Goal: Contribute content

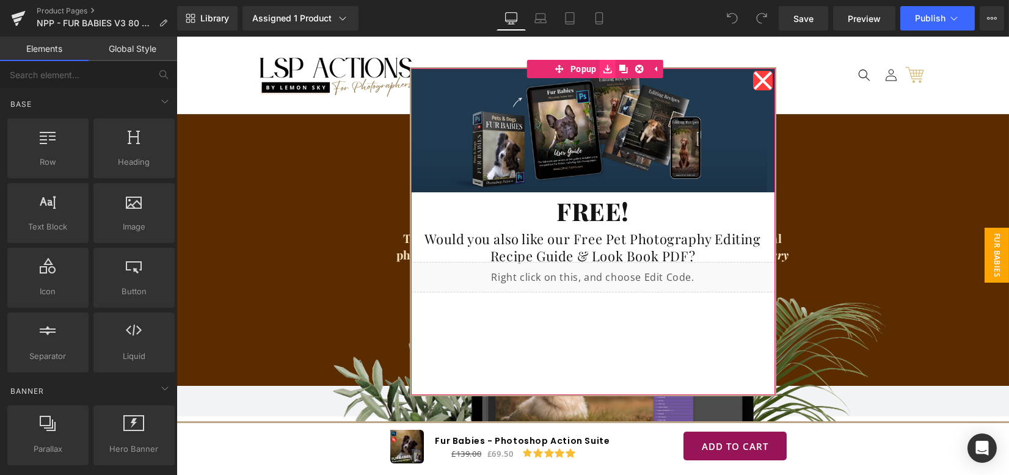
click at [603, 70] on icon at bounding box center [607, 69] width 9 height 9
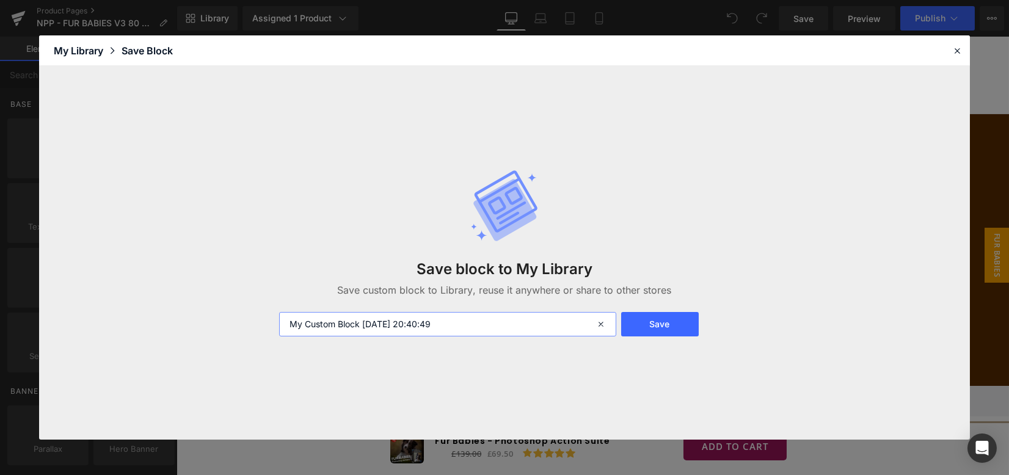
drag, startPoint x: 530, startPoint y: 314, endPoint x: 177, endPoint y: 327, distance: 353.4
click at [177, 327] on div "Save block to My Library Save custom block to Library, reuse it anywhere or sha…" at bounding box center [504, 252] width 931 height 373
type input "FUR BABIES FREE BROCHURE"
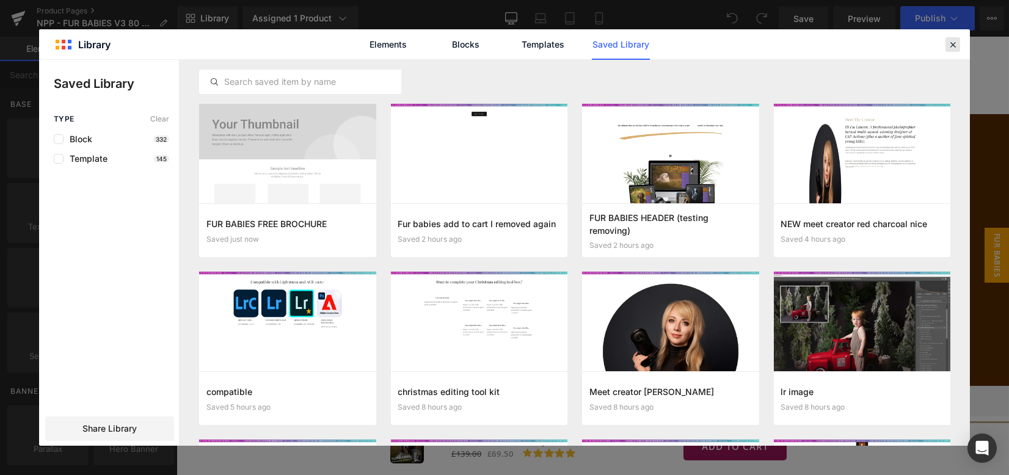
click at [951, 39] on icon at bounding box center [953, 44] width 11 height 11
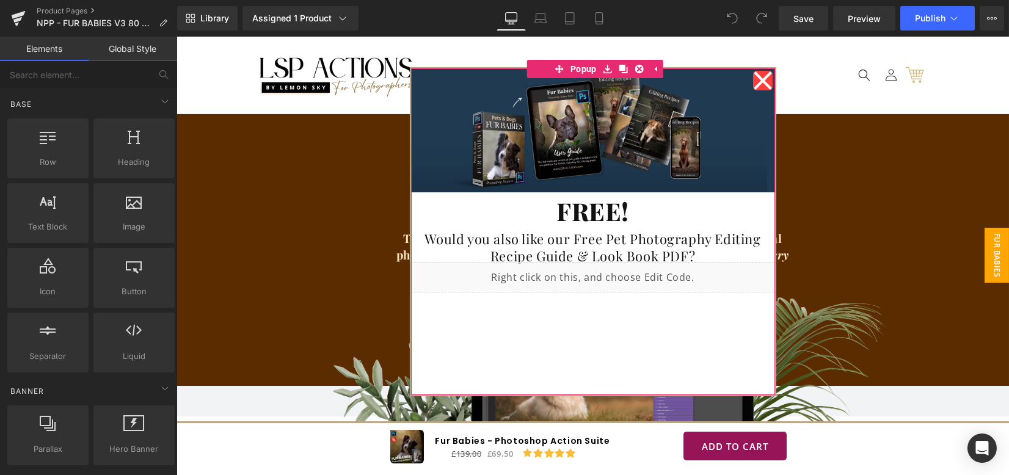
drag, startPoint x: 762, startPoint y: 80, endPoint x: 780, endPoint y: 98, distance: 25.1
click at [762, 80] on icon at bounding box center [763, 80] width 20 height 61
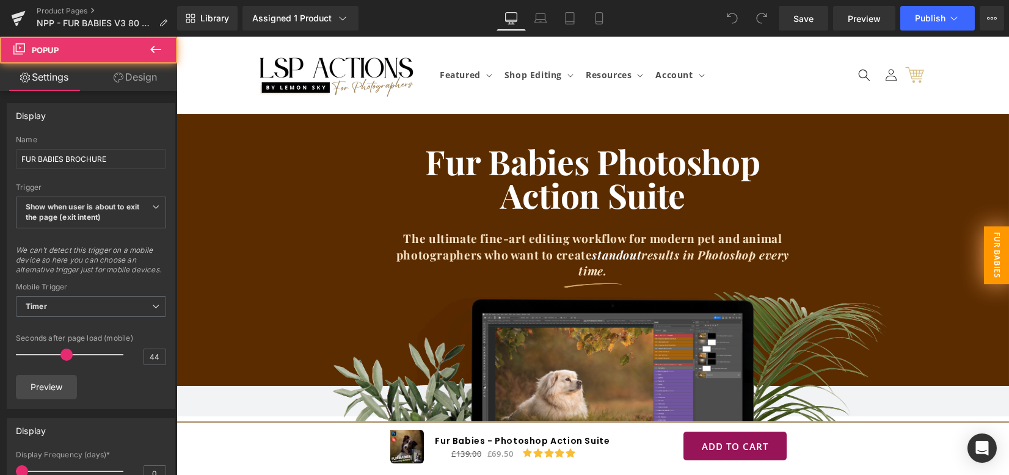
click at [989, 246] on span "FUR BABIES BROCHURE" at bounding box center [984, 256] width 51 height 58
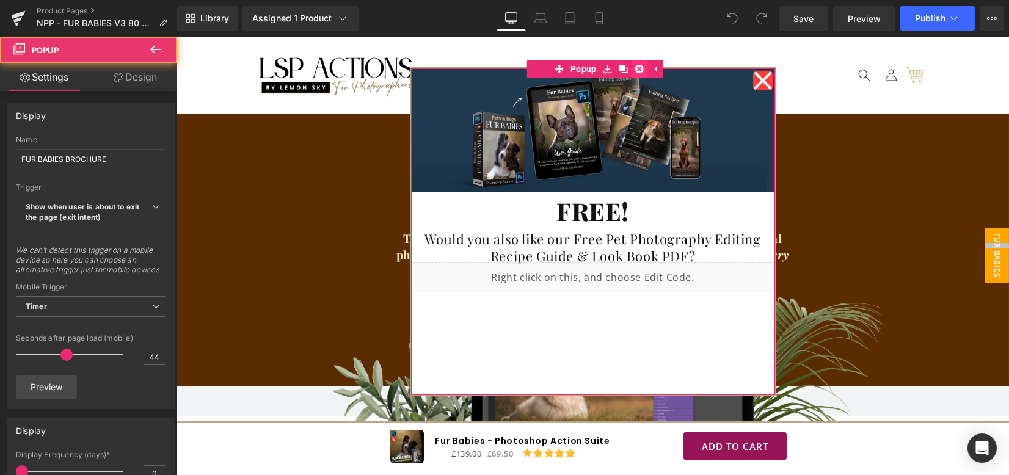
click at [635, 67] on icon at bounding box center [639, 69] width 9 height 9
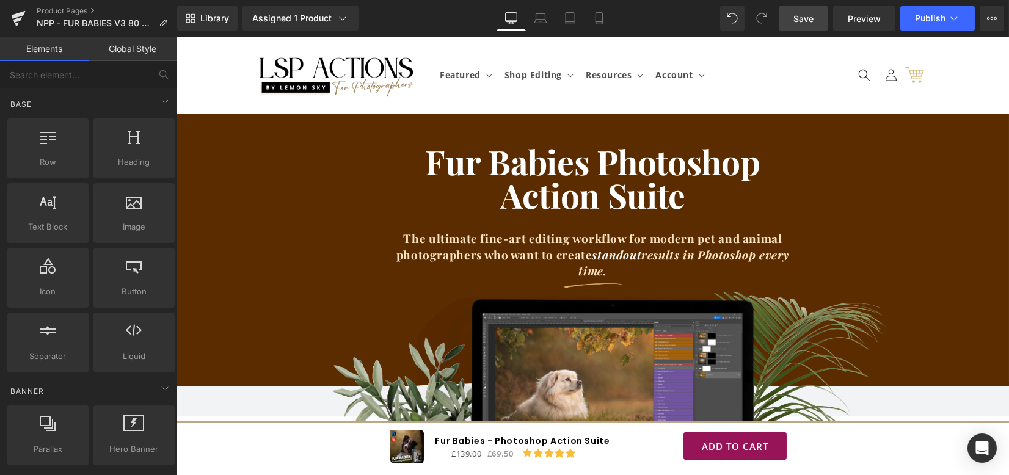
click at [805, 18] on span "Save" at bounding box center [804, 18] width 20 height 13
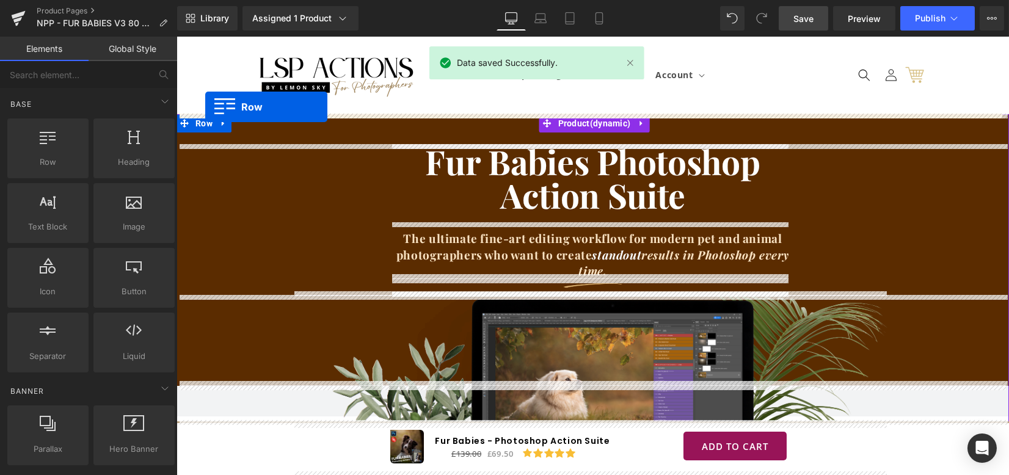
drag, startPoint x: 243, startPoint y: 184, endPoint x: 205, endPoint y: 107, distance: 85.5
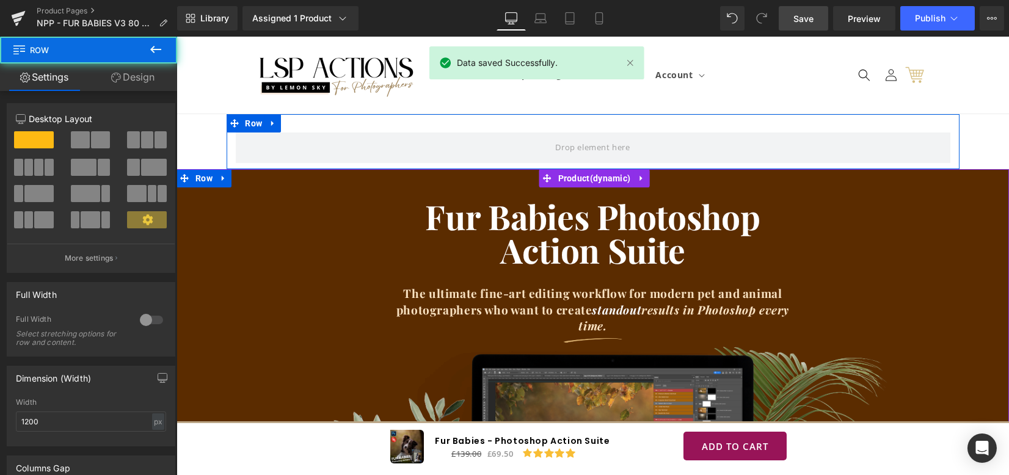
click at [133, 78] on link "Design" at bounding box center [133, 77] width 89 height 27
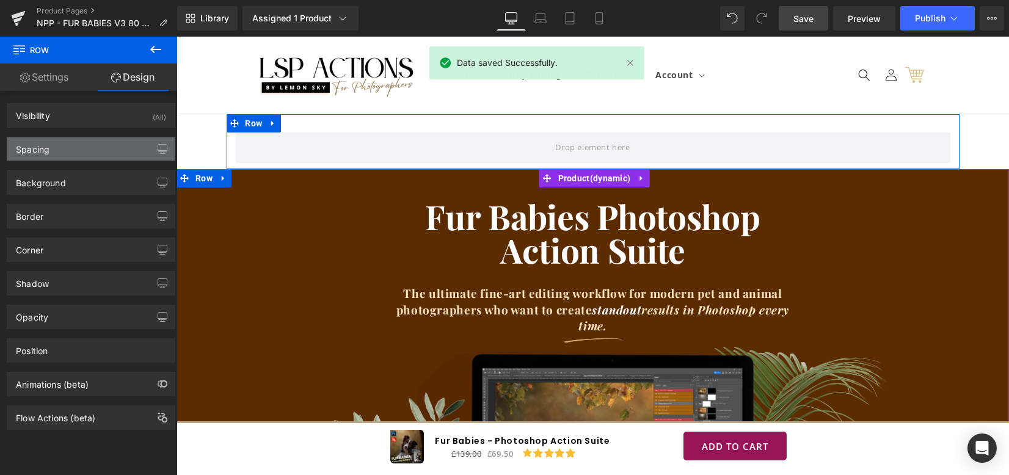
click at [87, 140] on div "Spacing" at bounding box center [90, 148] width 167 height 23
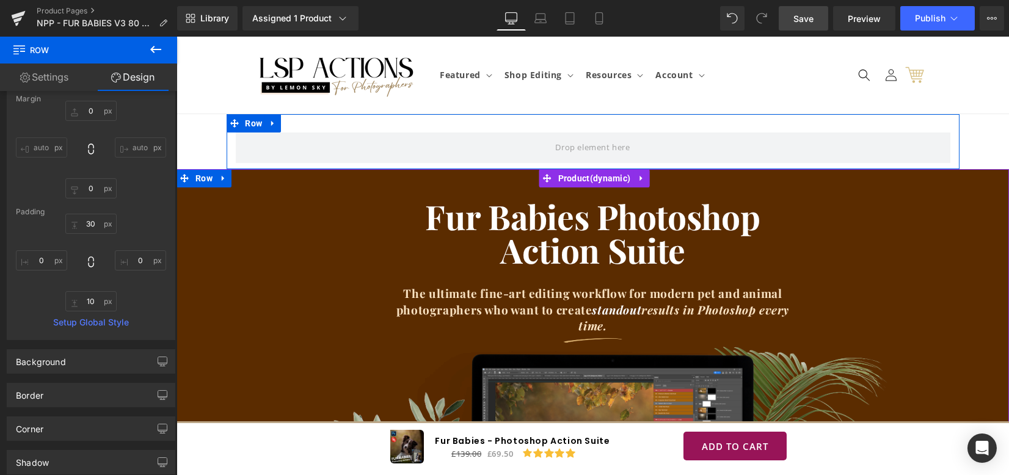
scroll to position [81, 0]
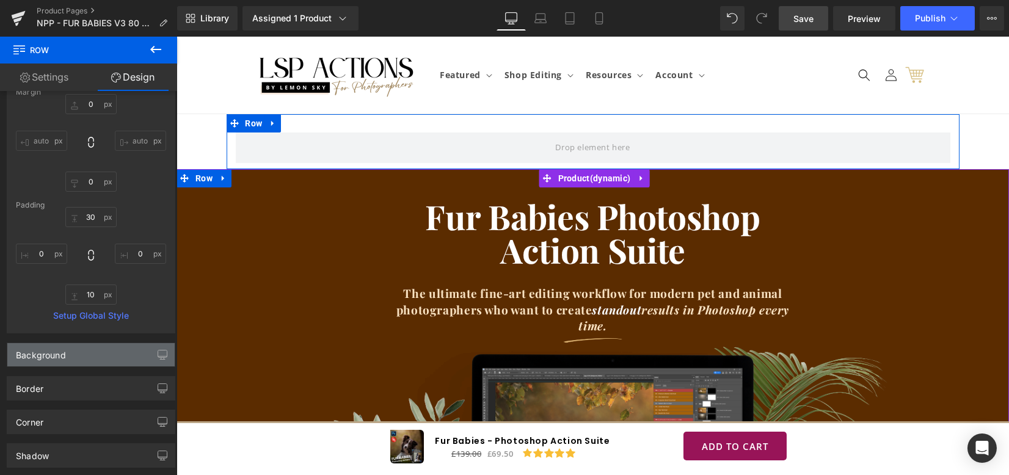
click at [64, 359] on div "Background" at bounding box center [41, 351] width 50 height 17
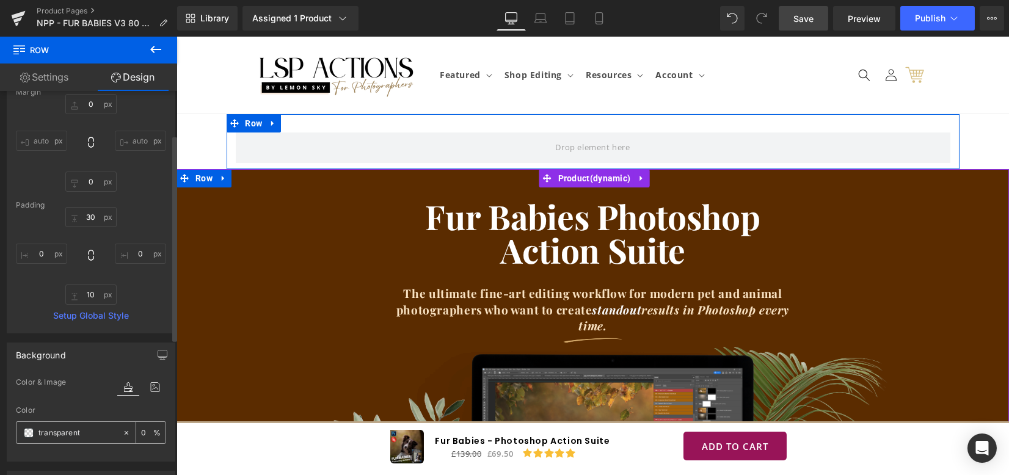
click at [30, 431] on span at bounding box center [29, 433] width 10 height 10
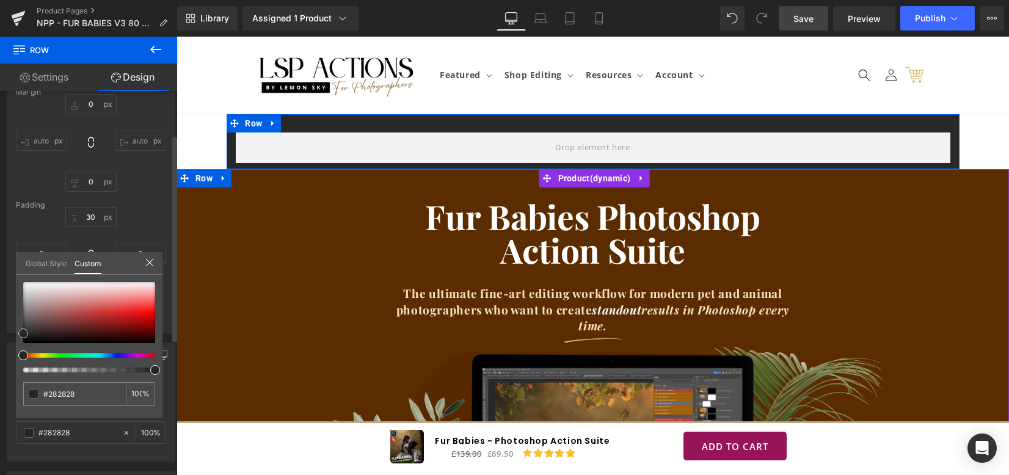
drag, startPoint x: 31, startPoint y: 323, endPoint x: 20, endPoint y: 317, distance: 12.3
click at [10, 334] on div "Background Color & Image color Color % Image Replace Image Upload image or Brow…" at bounding box center [91, 398] width 183 height 128
click at [57, 70] on link "Settings" at bounding box center [44, 77] width 89 height 27
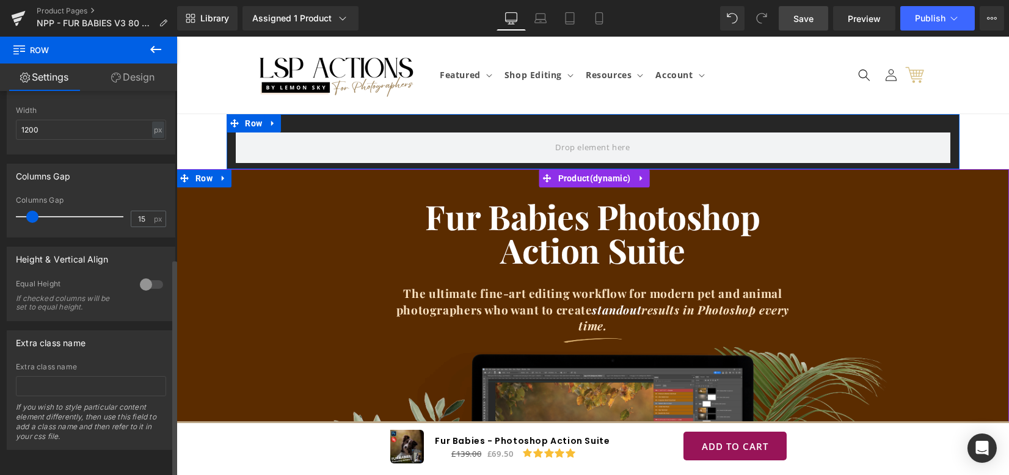
scroll to position [217, 0]
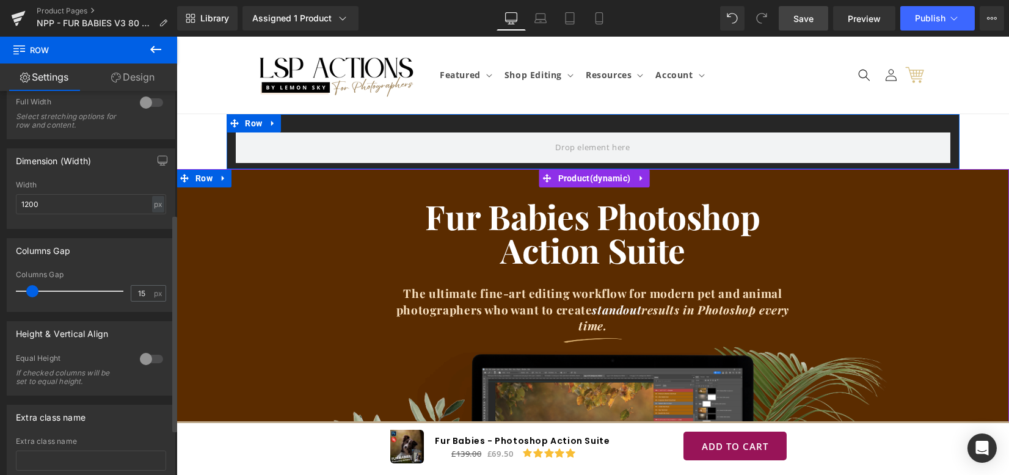
click at [146, 103] on div at bounding box center [151, 103] width 29 height 20
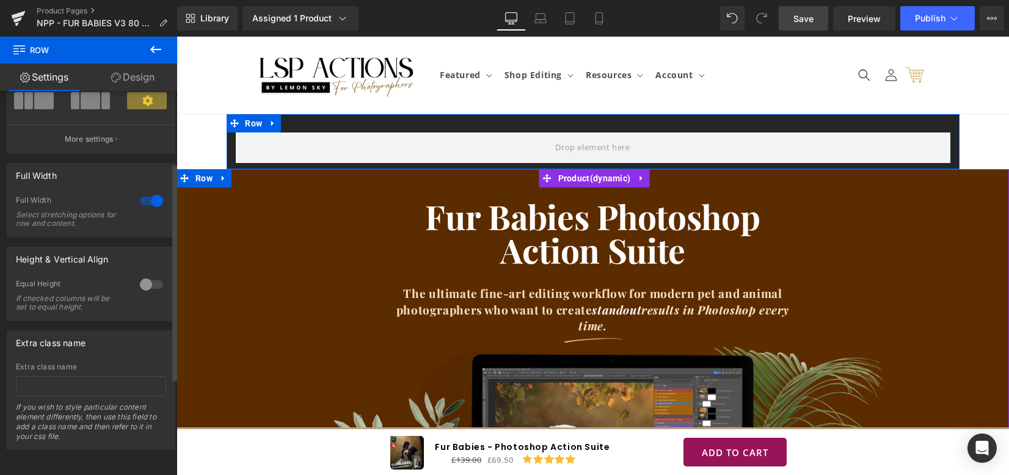
scroll to position [127, 0]
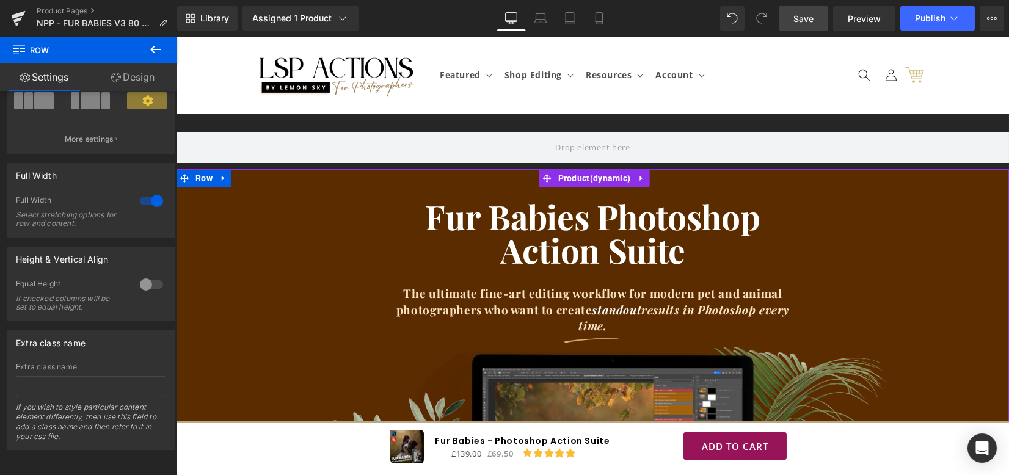
click at [159, 40] on button at bounding box center [155, 50] width 43 height 27
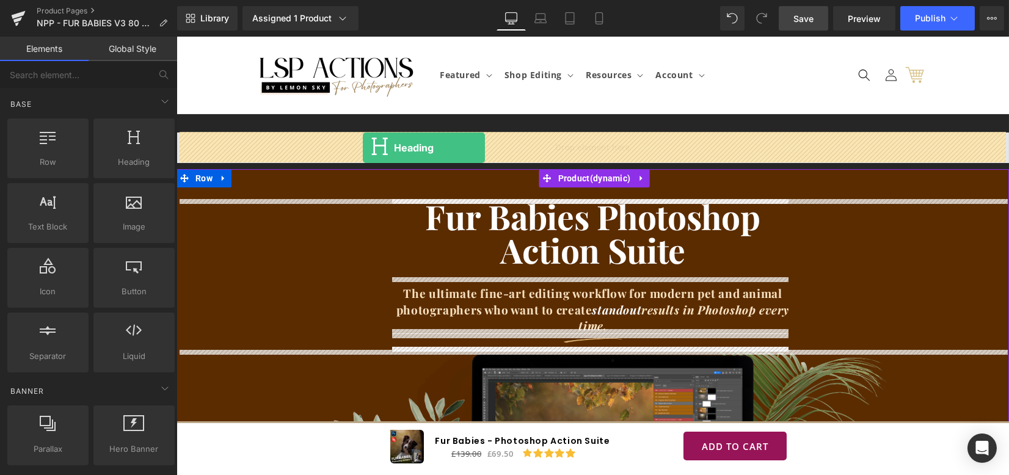
drag, startPoint x: 293, startPoint y: 188, endPoint x: 363, endPoint y: 148, distance: 80.7
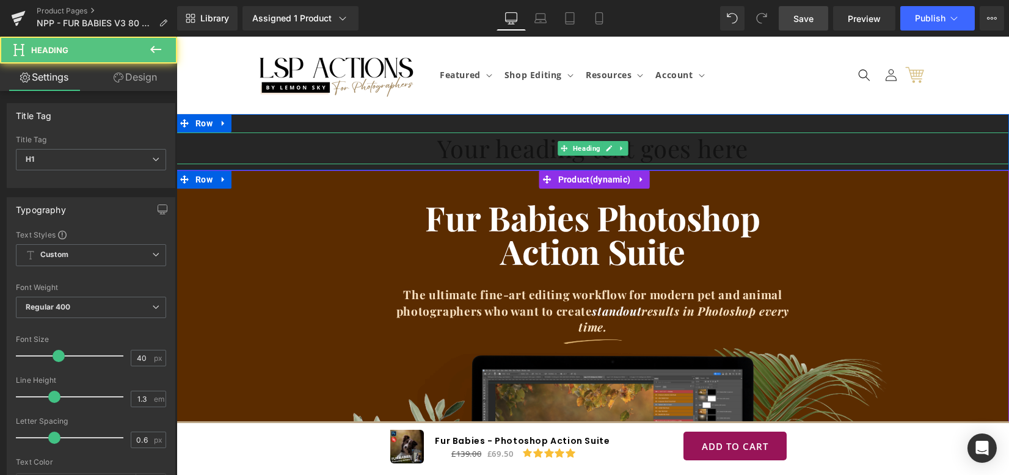
click at [461, 155] on h1 "Your heading text goes here" at bounding box center [593, 149] width 833 height 32
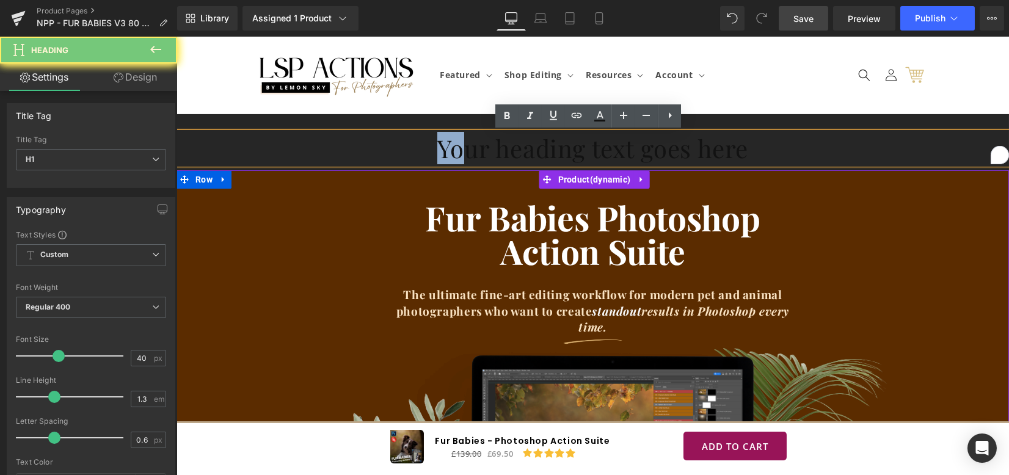
drag, startPoint x: 401, startPoint y: 142, endPoint x: 846, endPoint y: 142, distance: 444.8
click at [846, 142] on h1 "Your heading text goes here" at bounding box center [593, 149] width 833 height 32
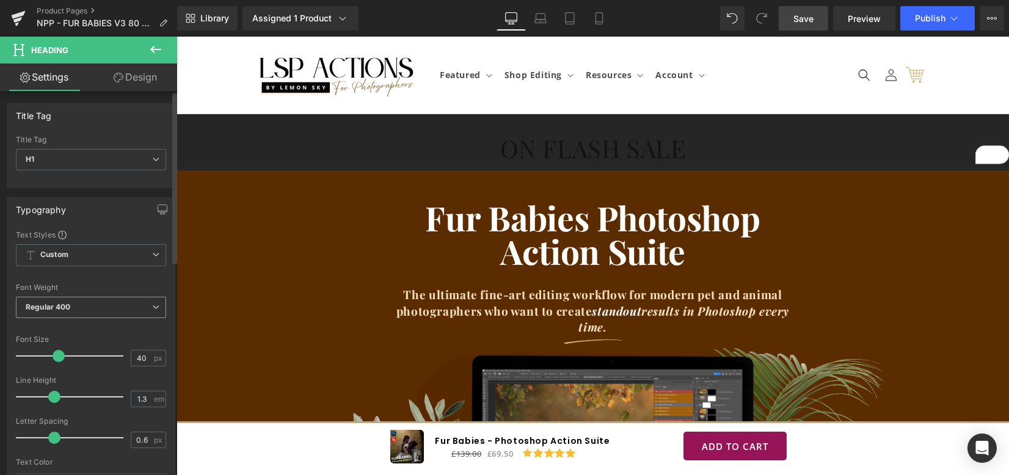
click at [111, 304] on span "Regular 400" at bounding box center [91, 307] width 150 height 21
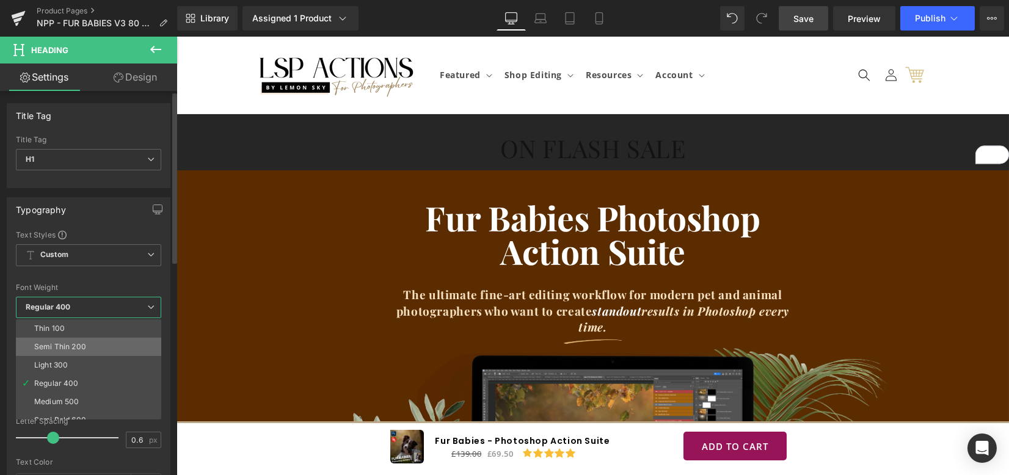
scroll to position [81, 0]
click at [87, 380] on li "Boldest 900" at bounding box center [91, 376] width 151 height 18
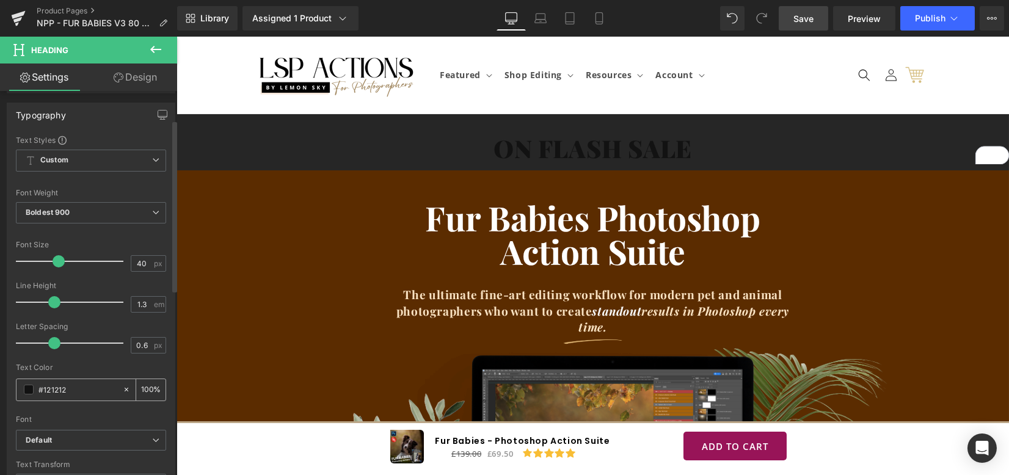
scroll to position [163, 0]
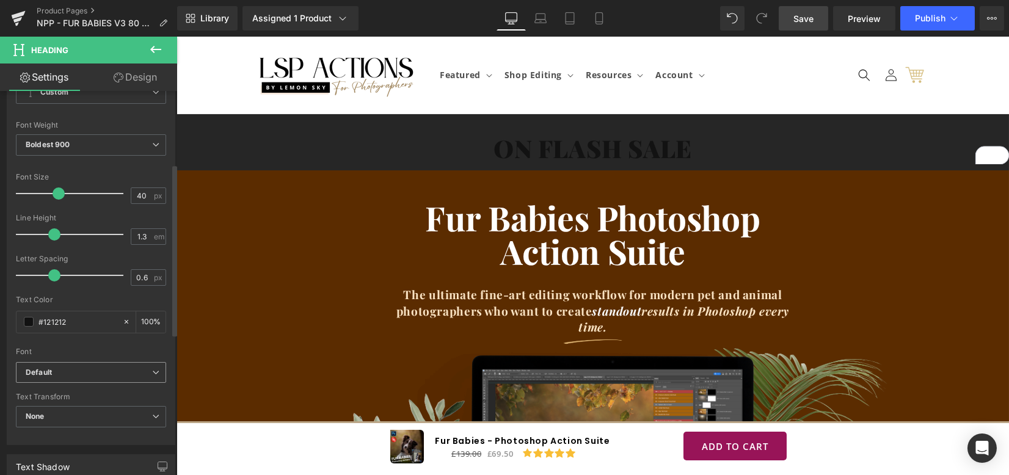
click at [95, 381] on span "Default" at bounding box center [91, 372] width 150 height 21
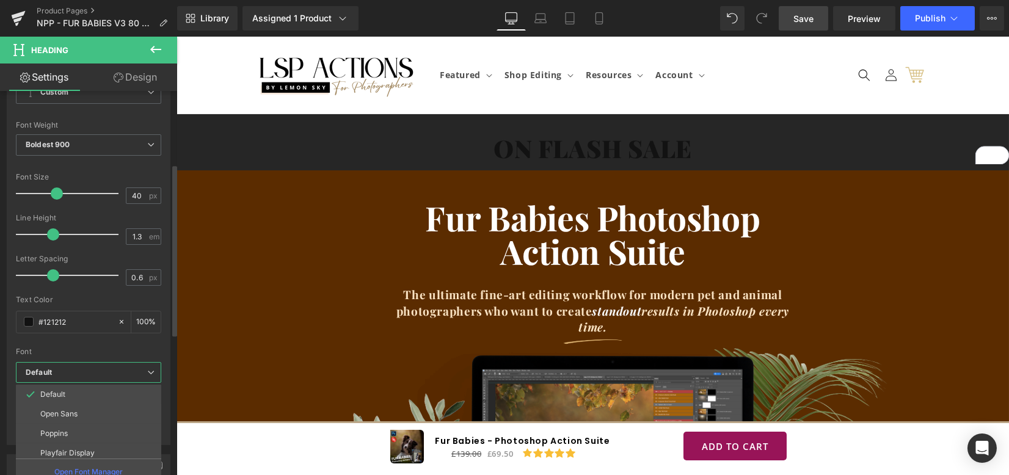
click at [96, 375] on b "Default" at bounding box center [87, 373] width 122 height 10
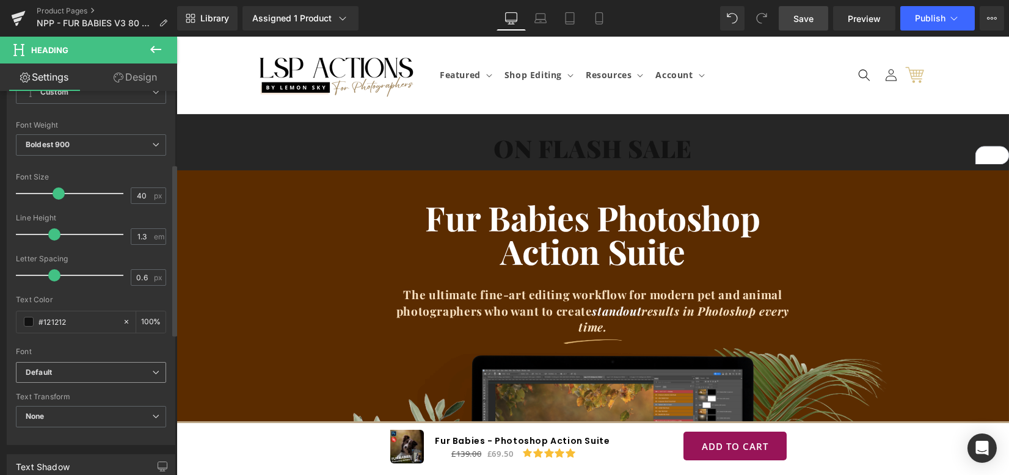
click at [98, 379] on span "Default" at bounding box center [91, 372] width 150 height 21
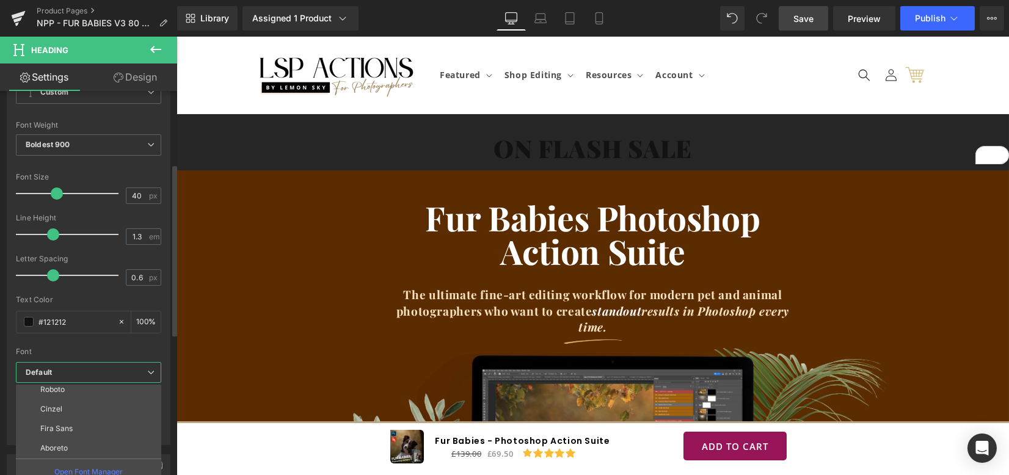
scroll to position [81, 0]
click at [101, 423] on li "Fira Sans" at bounding box center [91, 431] width 151 height 20
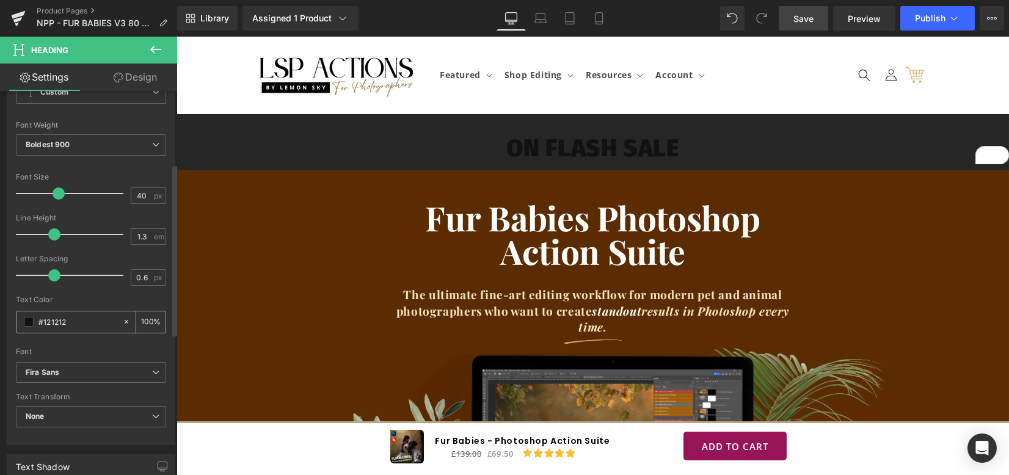
click at [31, 318] on span at bounding box center [29, 322] width 10 height 10
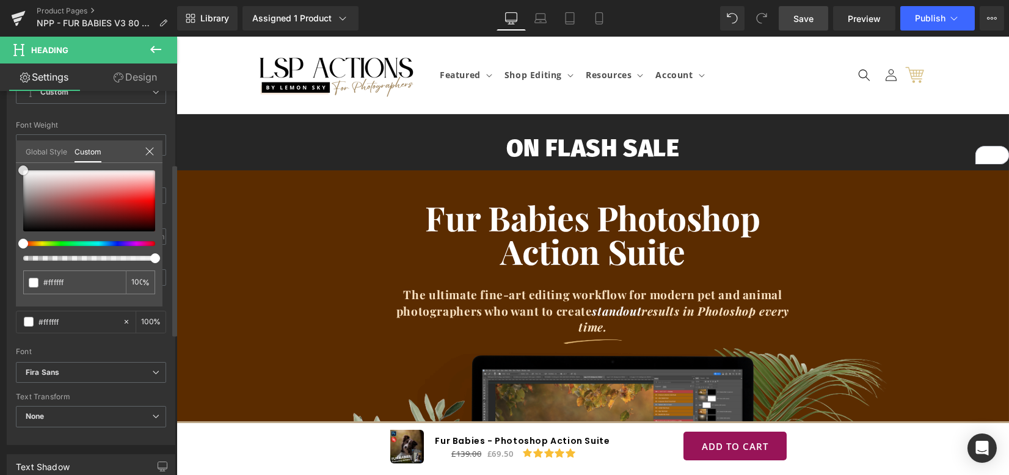
drag, startPoint x: 9, startPoint y: 166, endPoint x: 0, endPoint y: 148, distance: 20.2
click at [0, 148] on div "Typography Text Styles Custom Custom Setup Global Style Custom Setup Global Sty…" at bounding box center [91, 236] width 183 height 420
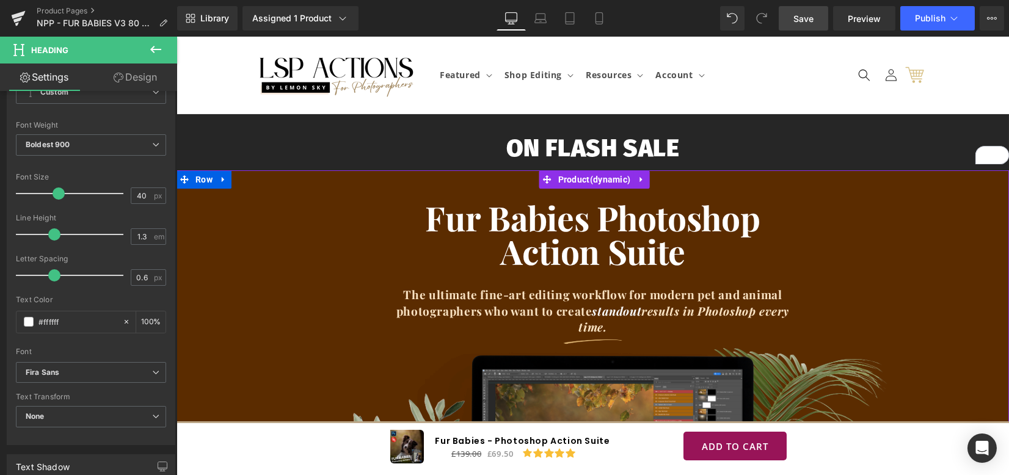
click at [232, 205] on div "Fur Babies Photoshop Action Suite Heading The ultimate fine-art editing workflo…" at bounding box center [593, 276] width 833 height 151
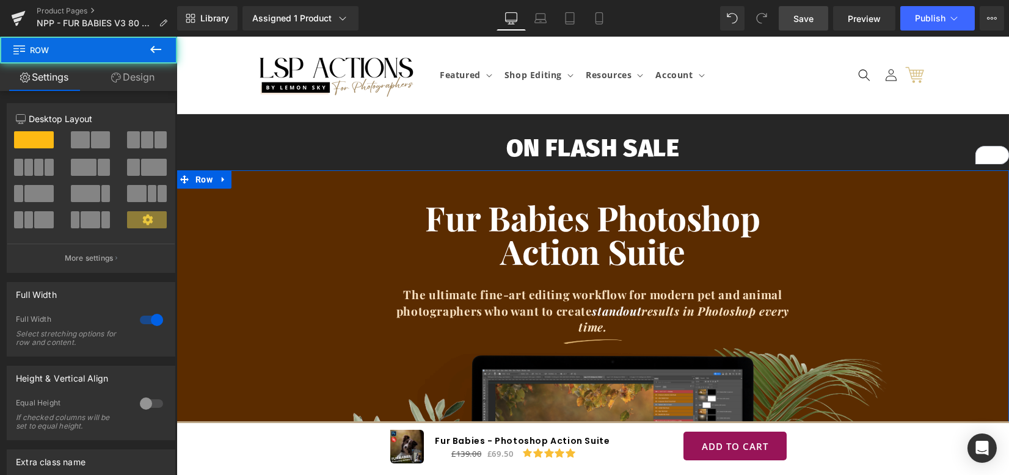
click at [132, 70] on link "Design" at bounding box center [133, 77] width 89 height 27
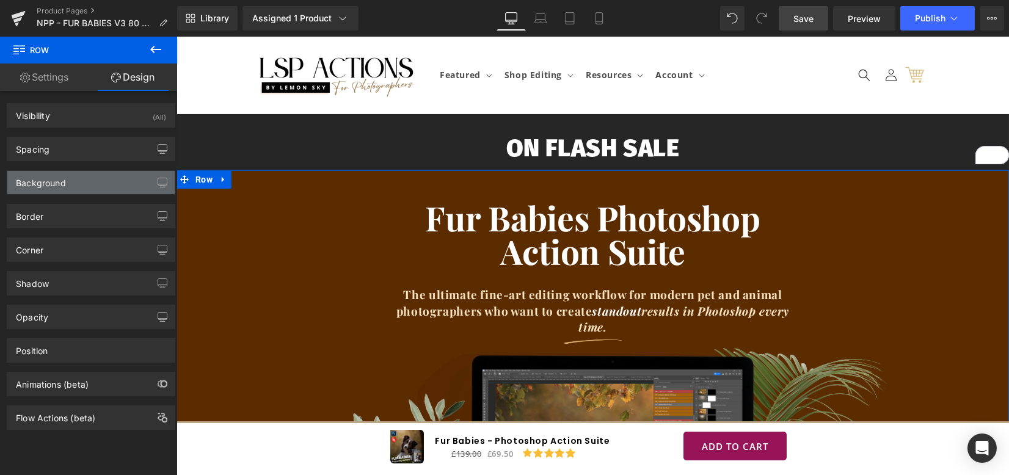
click at [65, 189] on div "Background" at bounding box center [90, 182] width 167 height 23
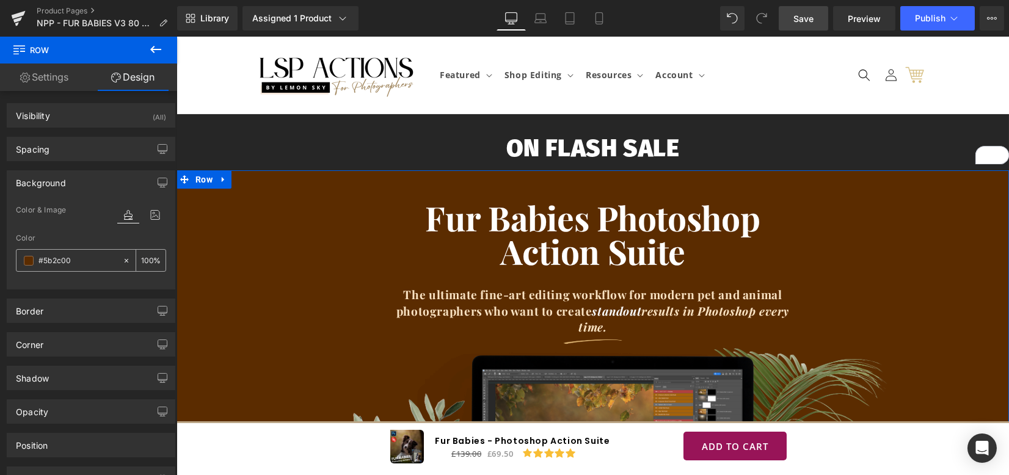
click at [28, 260] on span at bounding box center [29, 261] width 10 height 10
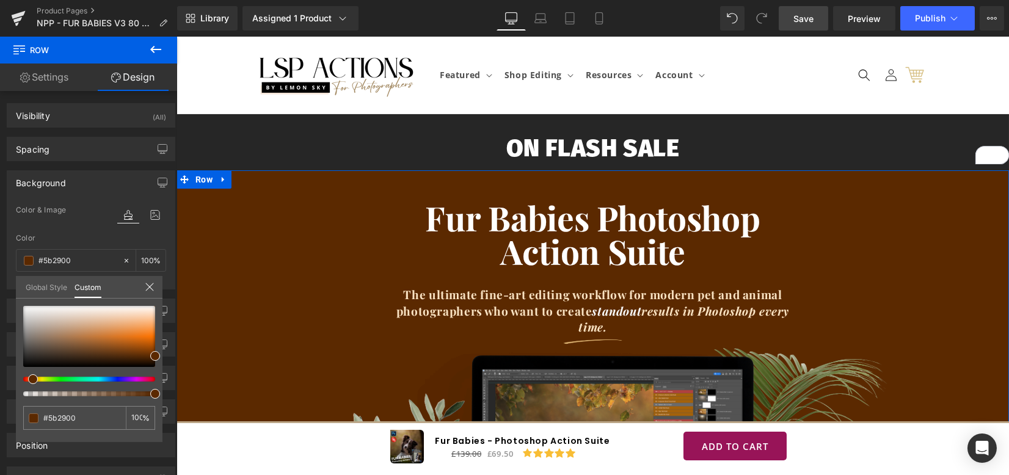
drag, startPoint x: 90, startPoint y: 378, endPoint x: 28, endPoint y: 375, distance: 62.4
click at [28, 375] on div at bounding box center [89, 351] width 132 height 90
click at [25, 377] on div at bounding box center [84, 379] width 132 height 5
drag, startPoint x: 70, startPoint y: 412, endPoint x: 25, endPoint y: 408, distance: 44.8
click at [25, 408] on div "#5b2c00" at bounding box center [74, 418] width 103 height 24
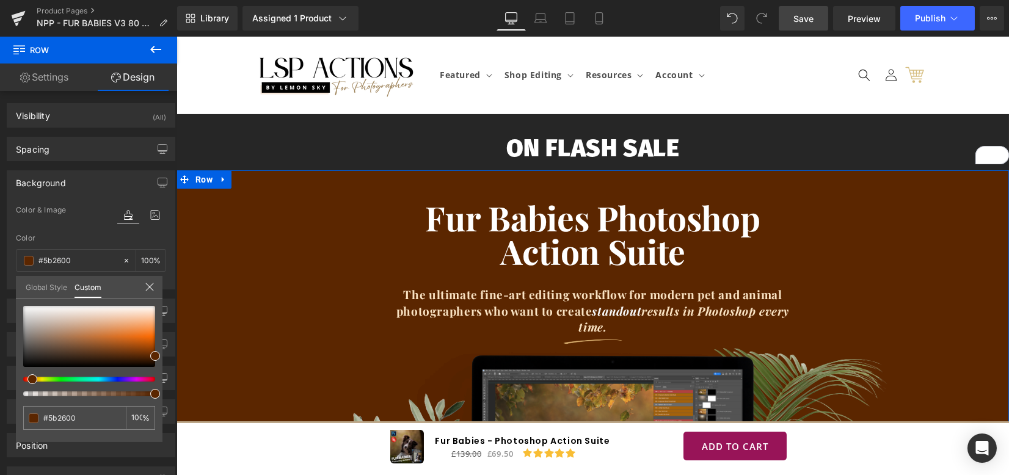
type input "#5b2600"
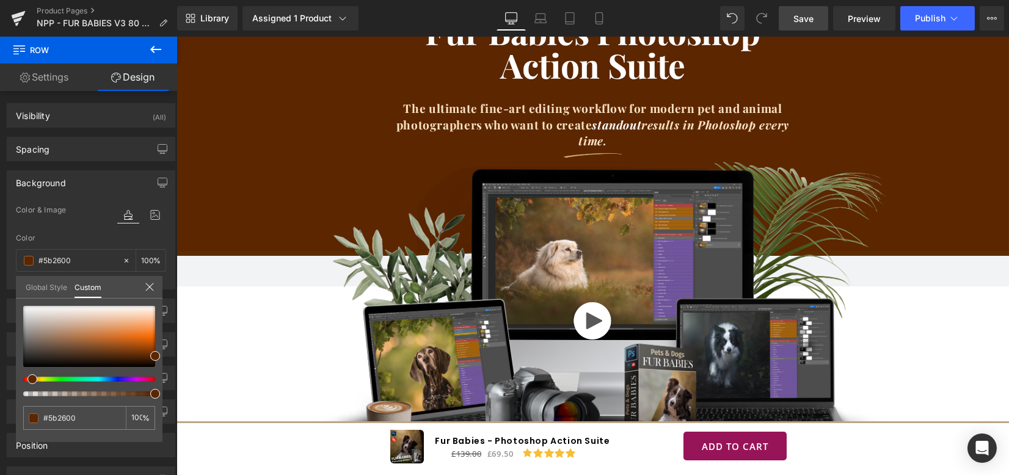
scroll to position [163, 0]
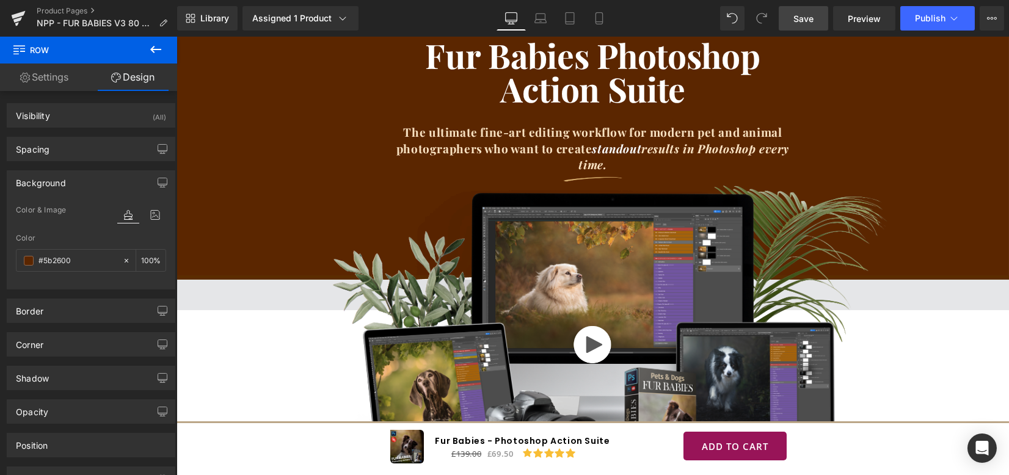
click at [205, 299] on span at bounding box center [593, 295] width 833 height 31
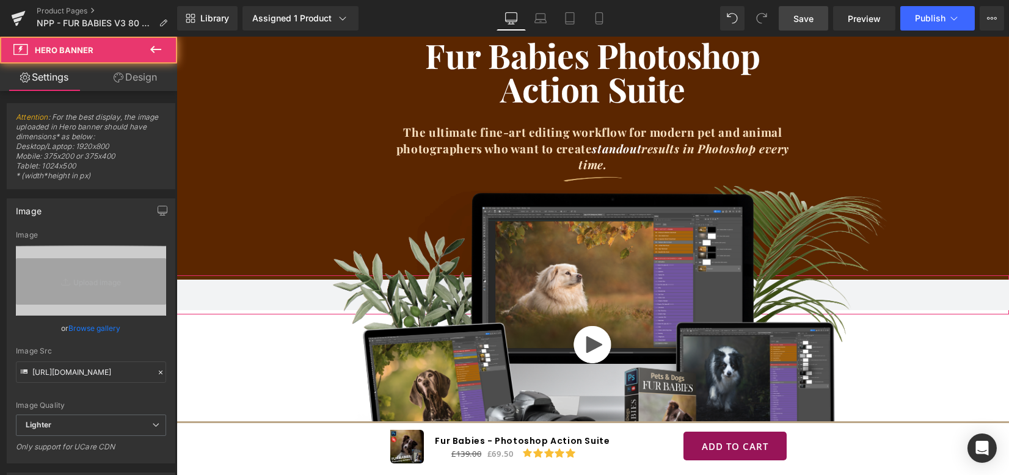
click at [131, 78] on link "Design" at bounding box center [135, 77] width 89 height 27
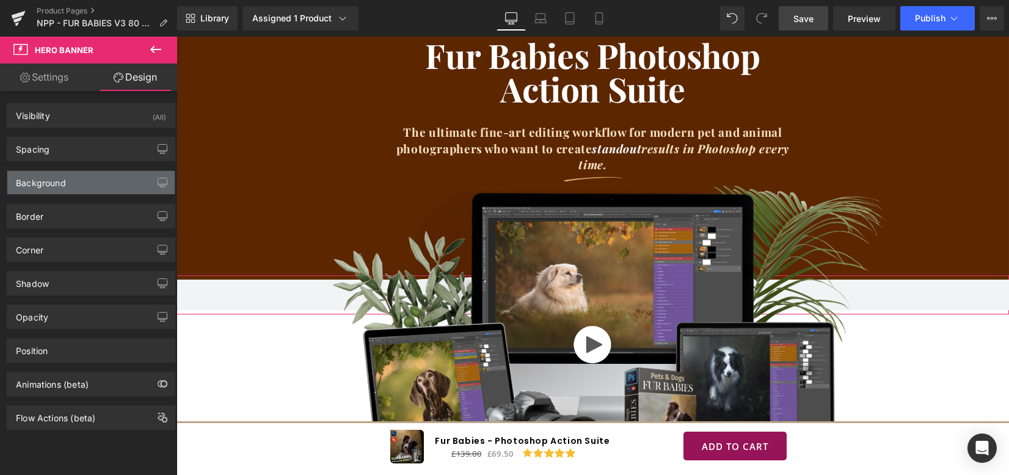
click at [62, 176] on div "Background" at bounding box center [41, 179] width 50 height 17
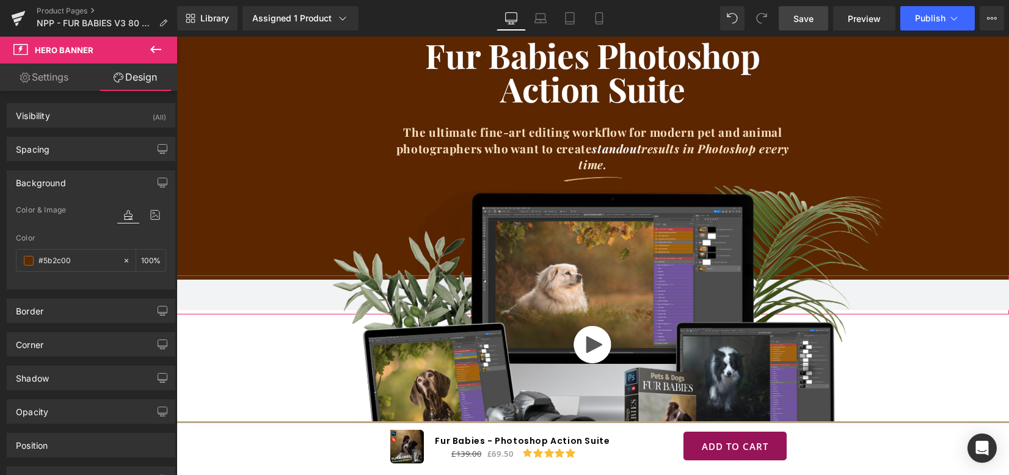
drag, startPoint x: 62, startPoint y: 254, endPoint x: 5, endPoint y: 254, distance: 56.2
click at [5, 254] on div "Background Color & Image color Color #5b2c00 100 % Image Replace Image Upload i…" at bounding box center [91, 225] width 183 height 128
click at [177, 37] on div at bounding box center [177, 37] width 0 height 0
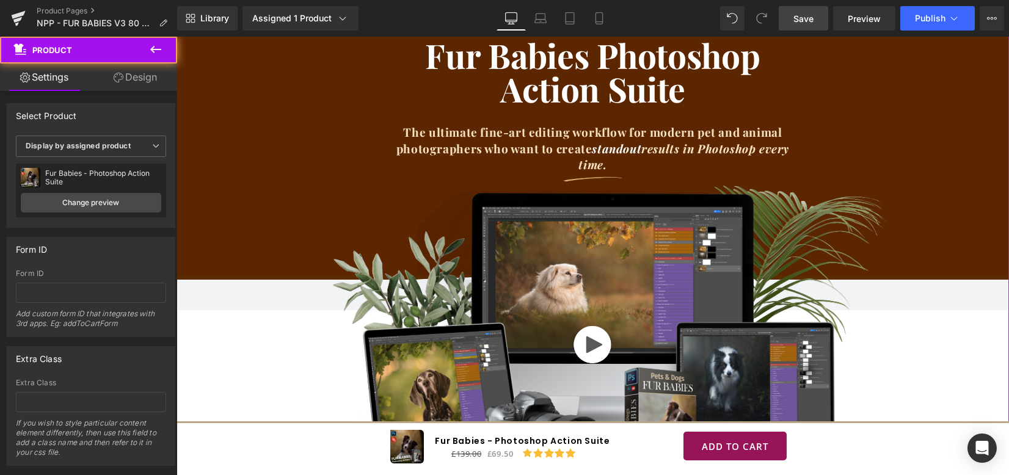
click at [183, 241] on div "Fur Babies Photoshop Action Suite Heading The ultimate fine-art editing workflo…" at bounding box center [593, 142] width 833 height 268
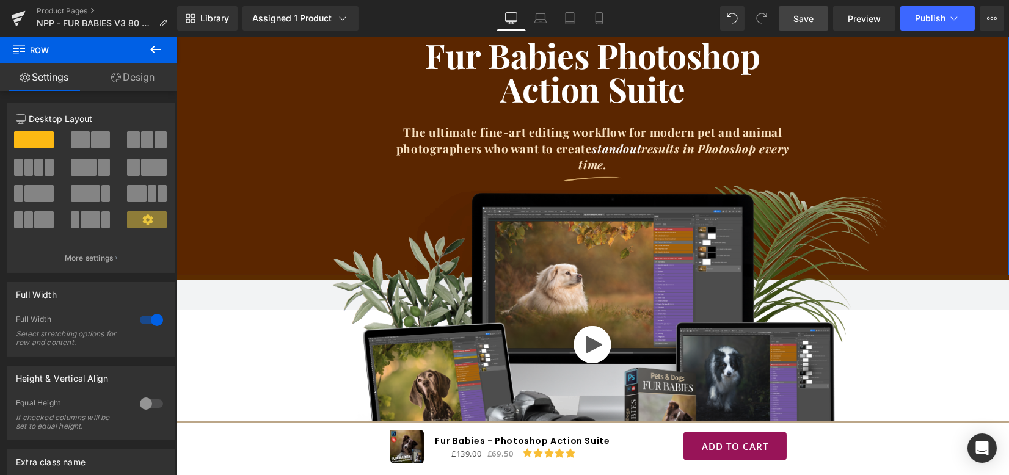
click at [126, 84] on link "Design" at bounding box center [133, 77] width 89 height 27
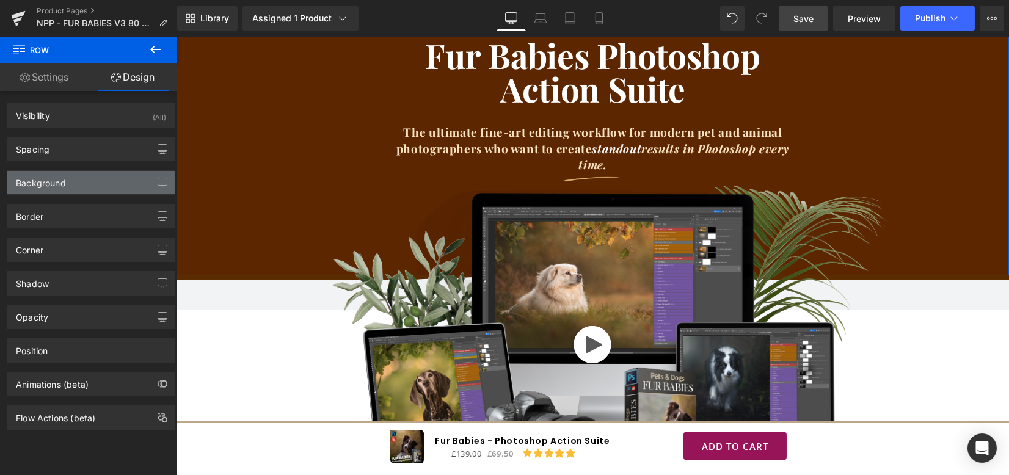
click at [92, 180] on div "Background" at bounding box center [90, 182] width 167 height 23
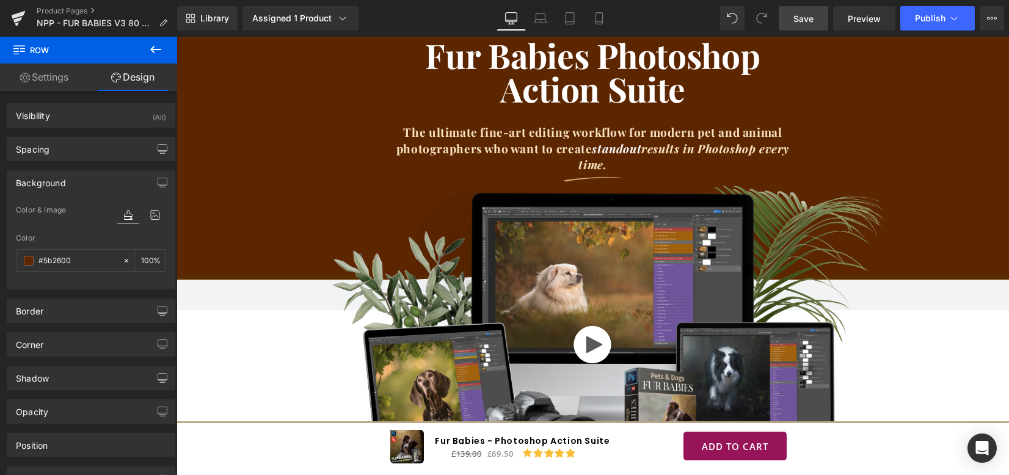
click at [362, 227] on div "Video Popup" at bounding box center [593, 342] width 593 height 312
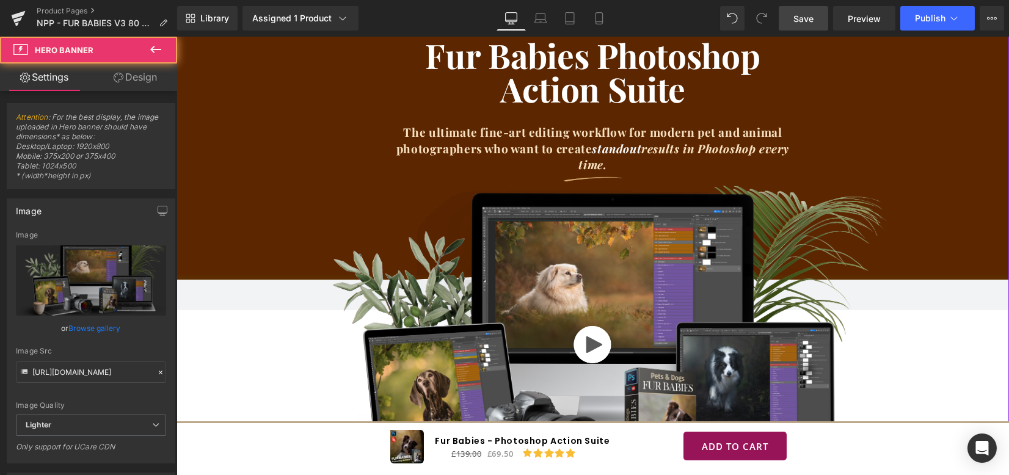
scroll to position [0, 0]
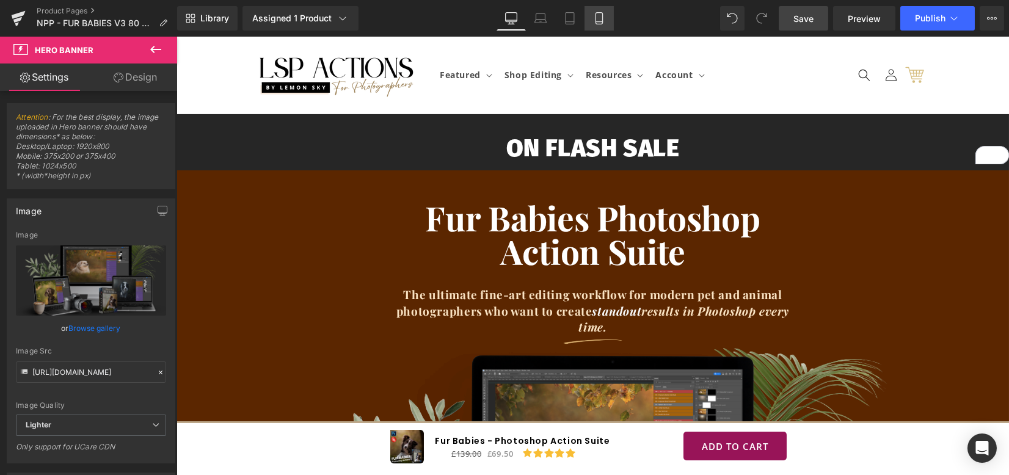
drag, startPoint x: 594, startPoint y: 26, endPoint x: 148, endPoint y: 83, distance: 450.3
click at [594, 26] on link "Mobile" at bounding box center [599, 18] width 29 height 24
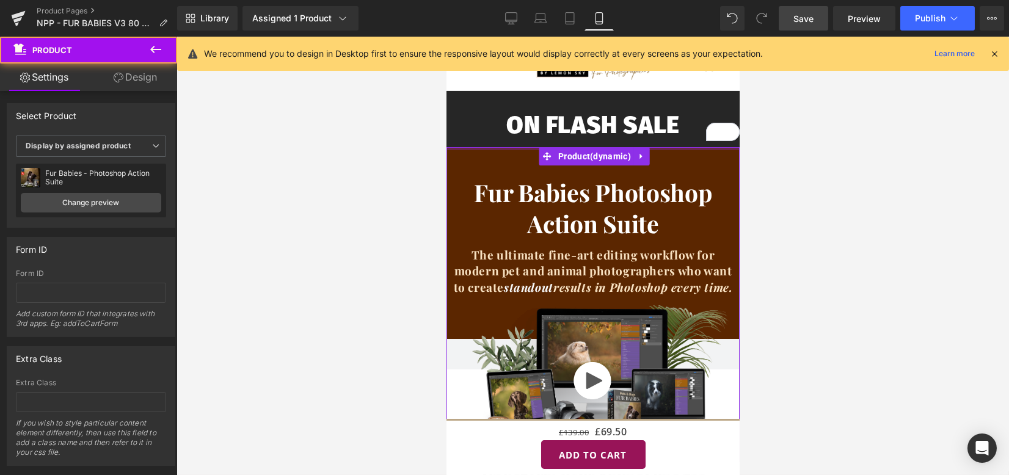
drag, startPoint x: 531, startPoint y: 148, endPoint x: 530, endPoint y: 131, distance: 17.1
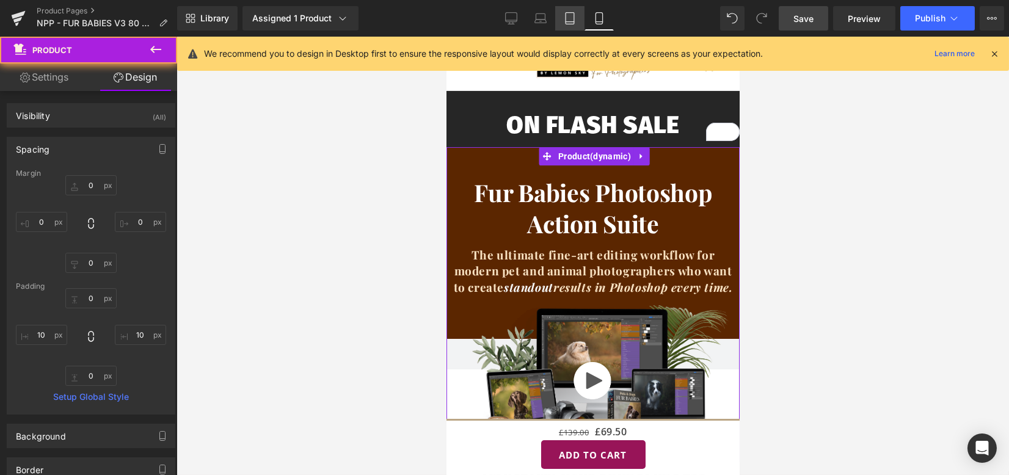
click at [569, 18] on icon at bounding box center [570, 18] width 12 height 12
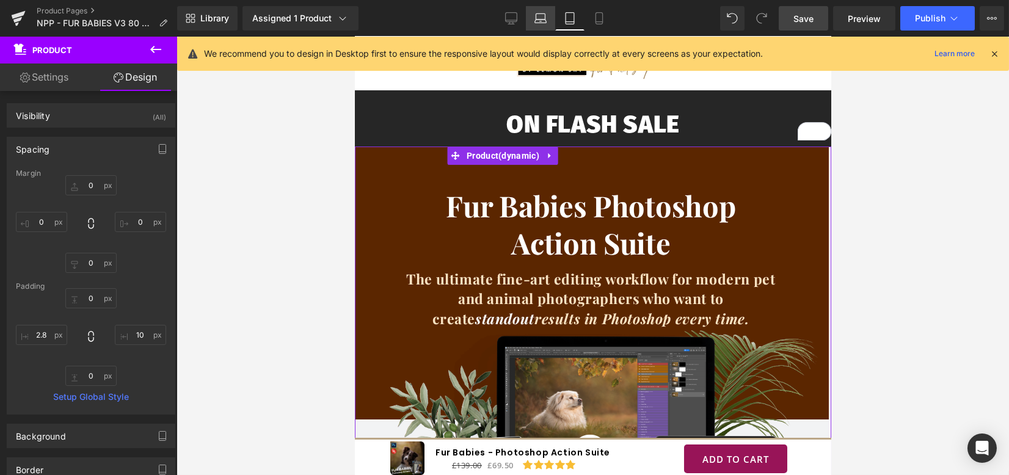
click at [545, 20] on icon at bounding box center [541, 18] width 12 height 12
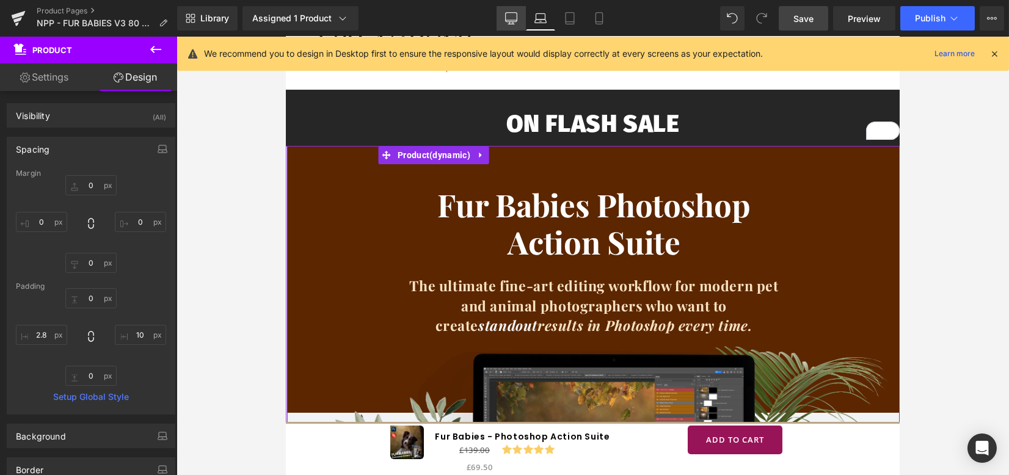
click at [514, 17] on icon at bounding box center [511, 18] width 12 height 12
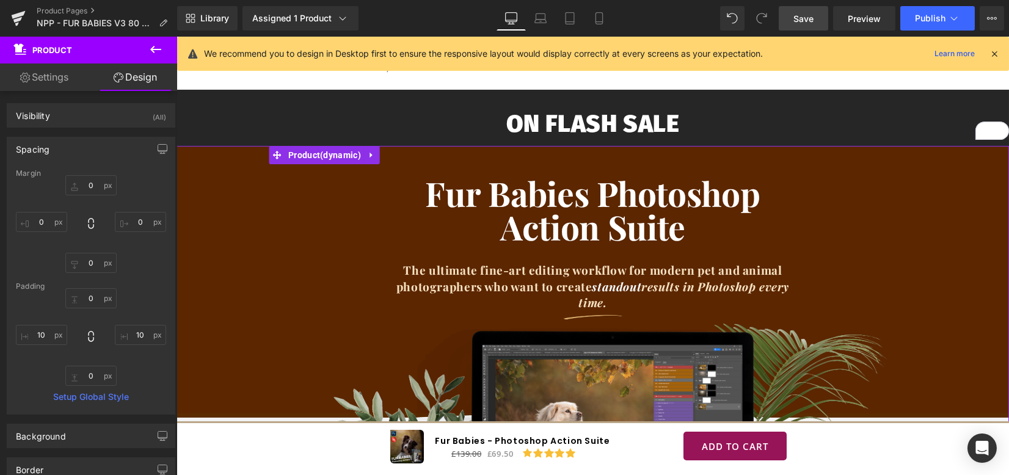
click at [533, 126] on h1 "ON FLASH SALE" at bounding box center [593, 124] width 833 height 32
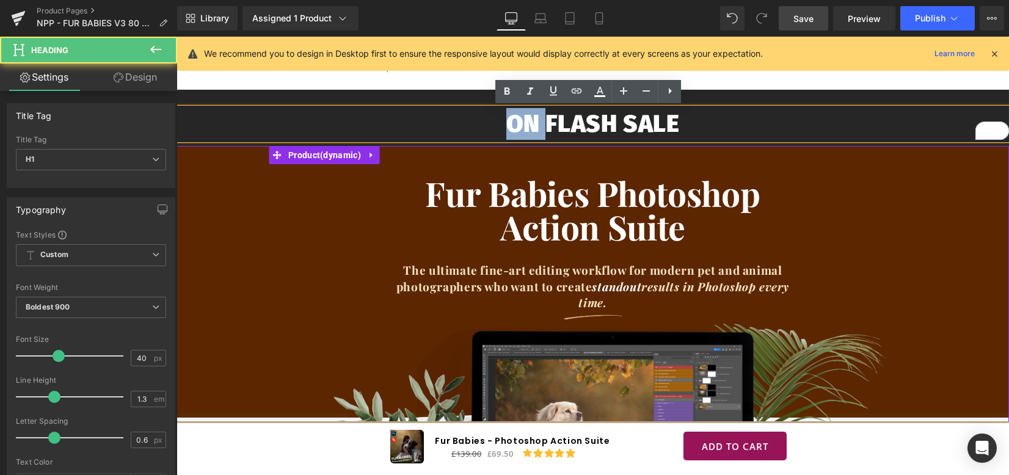
drag, startPoint x: 541, startPoint y: 128, endPoint x: 480, endPoint y: 121, distance: 60.9
click at [480, 121] on h1 "ON FLASH SALE" at bounding box center [593, 124] width 833 height 32
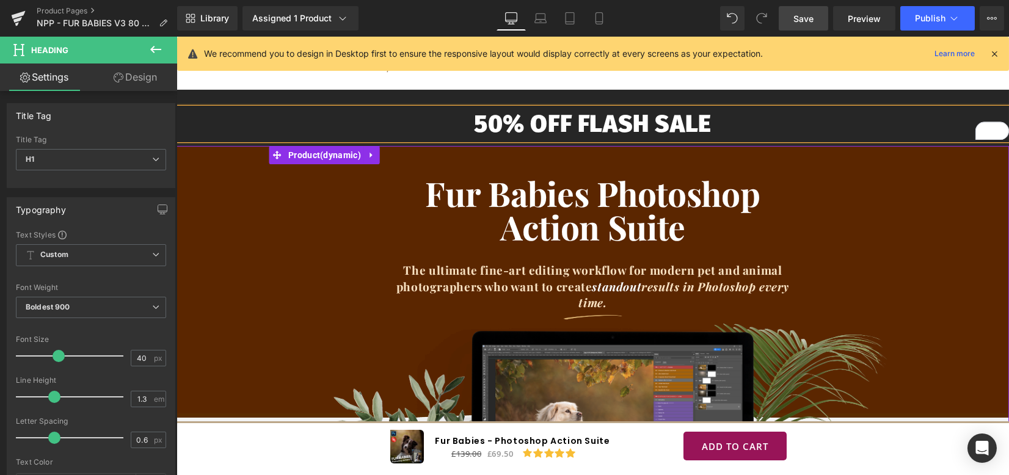
click at [803, 15] on span "Save" at bounding box center [804, 18] width 20 height 13
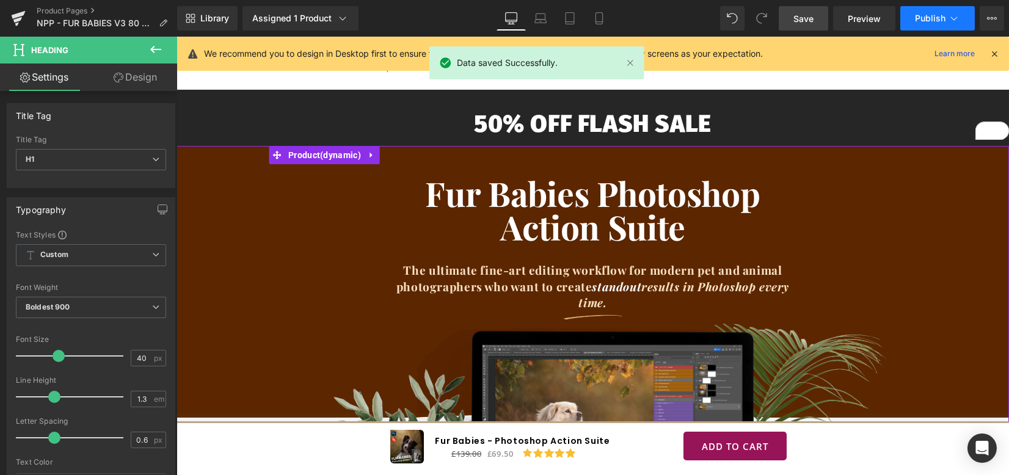
click at [926, 16] on span "Publish" at bounding box center [930, 18] width 31 height 10
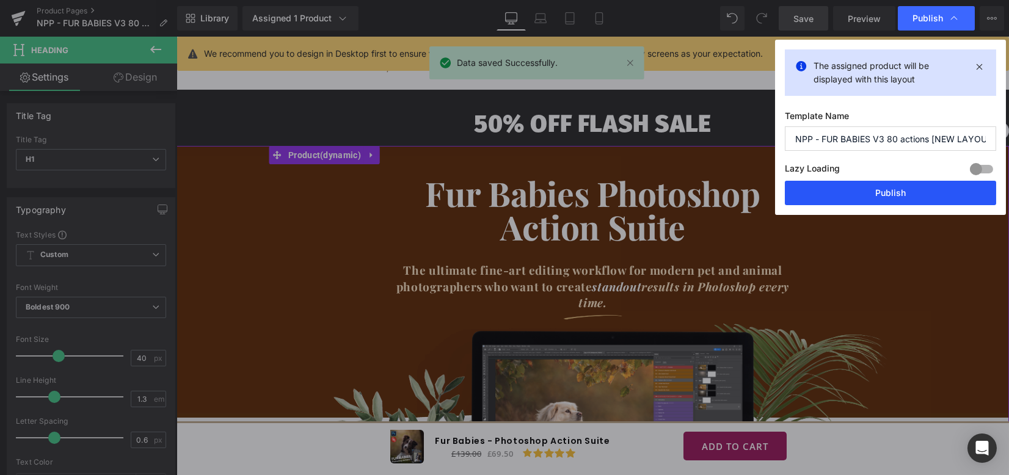
drag, startPoint x: 890, startPoint y: 188, endPoint x: 718, endPoint y: 143, distance: 178.1
click at [890, 188] on button "Publish" at bounding box center [890, 193] width 211 height 24
